Goal: Book appointment/travel/reservation

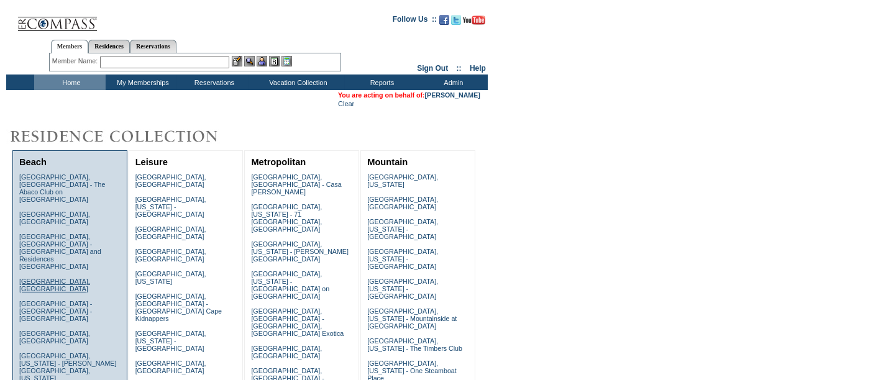
click at [45, 278] on link "[GEOGRAPHIC_DATA], [GEOGRAPHIC_DATA]" at bounding box center [54, 285] width 71 height 15
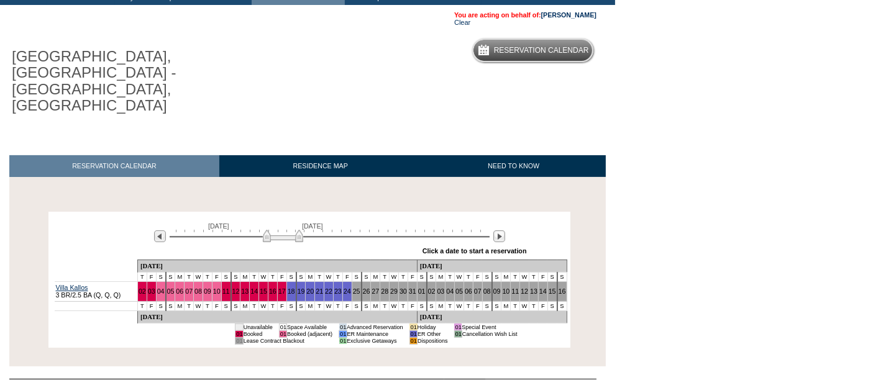
scroll to position [80, 0]
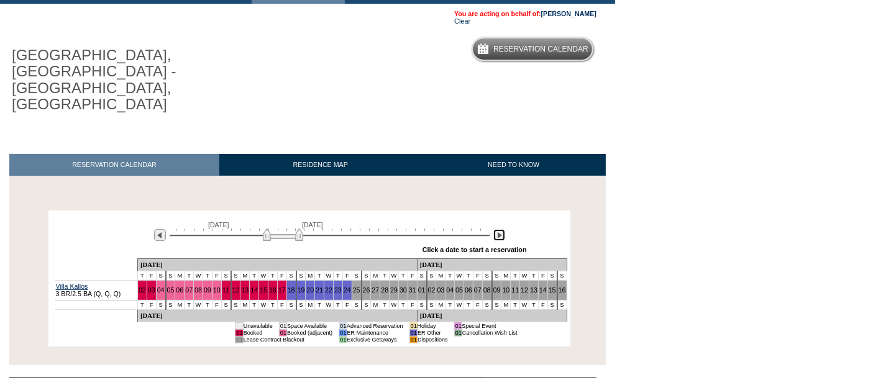
click at [499, 229] on img at bounding box center [499, 235] width 12 height 12
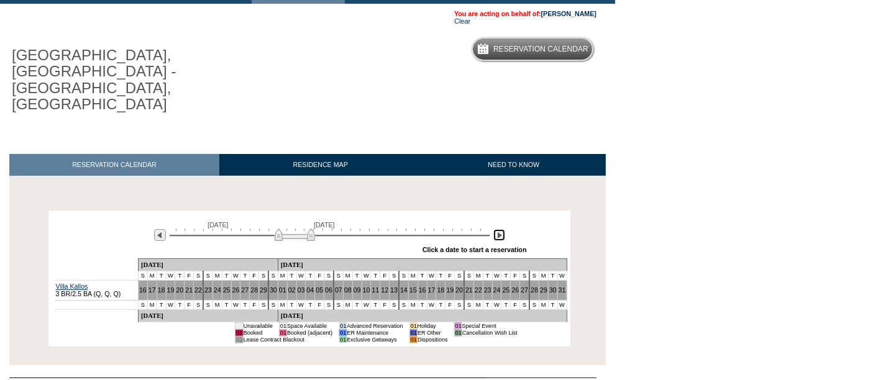
click at [499, 229] on img at bounding box center [499, 235] width 12 height 12
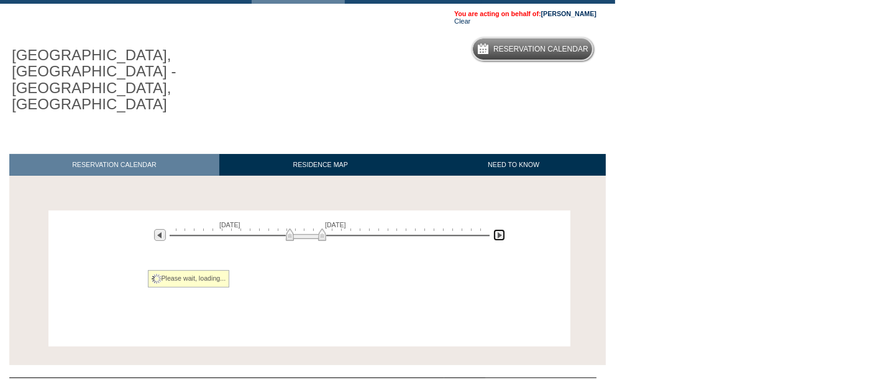
click at [499, 229] on img at bounding box center [499, 235] width 12 height 12
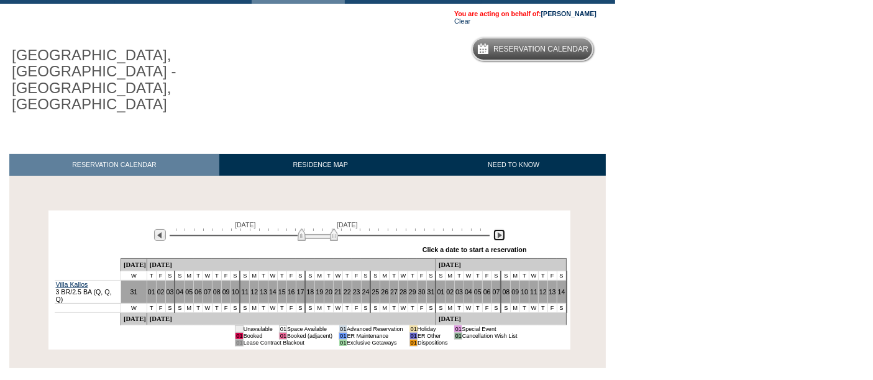
click at [499, 229] on img at bounding box center [499, 235] width 12 height 12
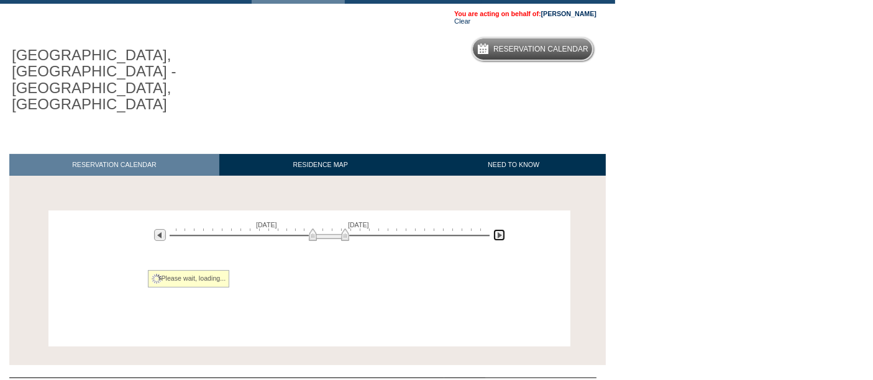
click at [499, 229] on img at bounding box center [499, 235] width 12 height 12
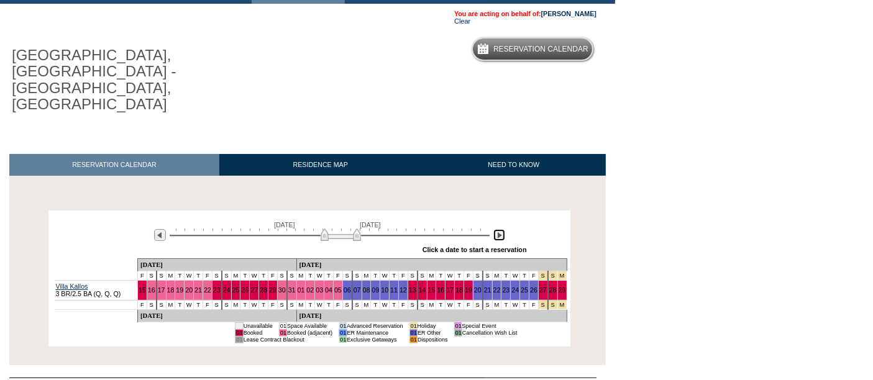
click at [499, 229] on img at bounding box center [499, 235] width 12 height 12
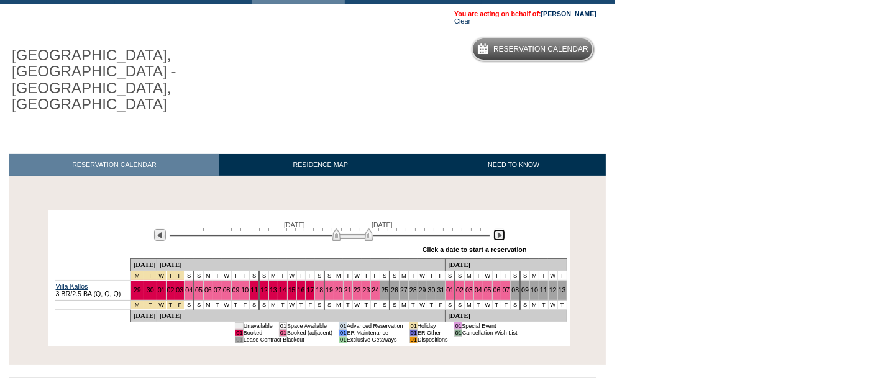
click at [499, 229] on img at bounding box center [499, 235] width 12 height 12
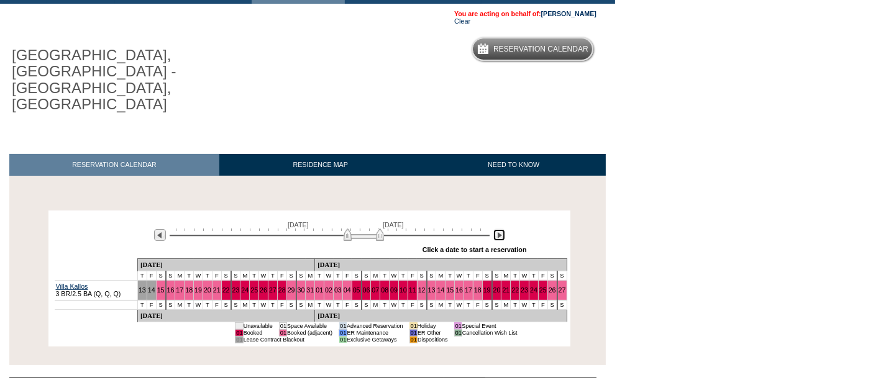
click at [499, 229] on img at bounding box center [499, 235] width 12 height 12
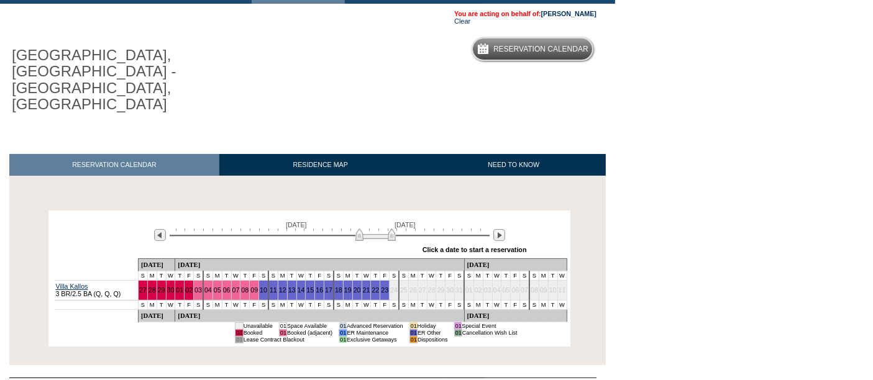
click at [30, 211] on div "Processing September 27, 2026 November 11, 2026 » Apply these dates to all the …" at bounding box center [309, 279] width 606 height 136
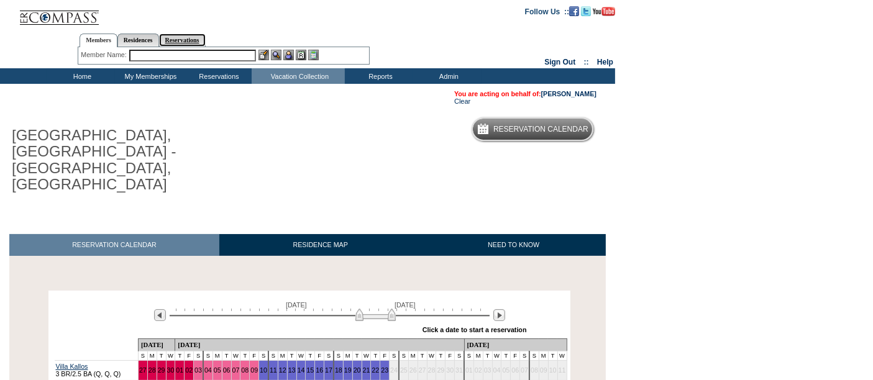
click at [195, 38] on link "Reservations" at bounding box center [182, 40] width 47 height 13
click at [165, 53] on input "text" at bounding box center [152, 56] width 52 height 12
paste input "1806064"
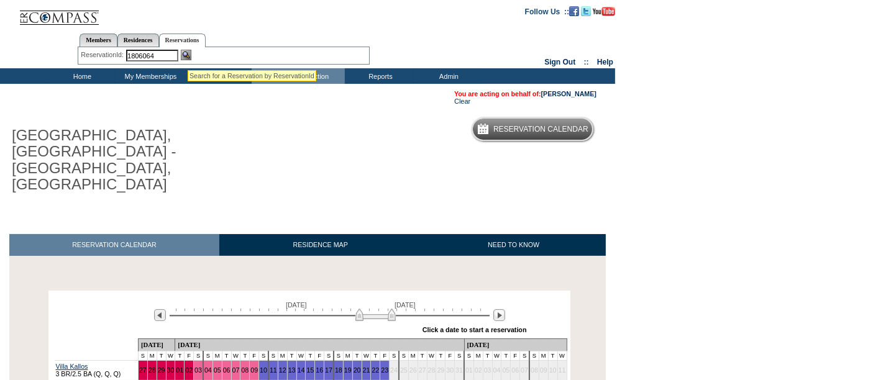
type input "1806064"
click at [188, 55] on img at bounding box center [186, 55] width 11 height 11
